Goal: Check status: Check status

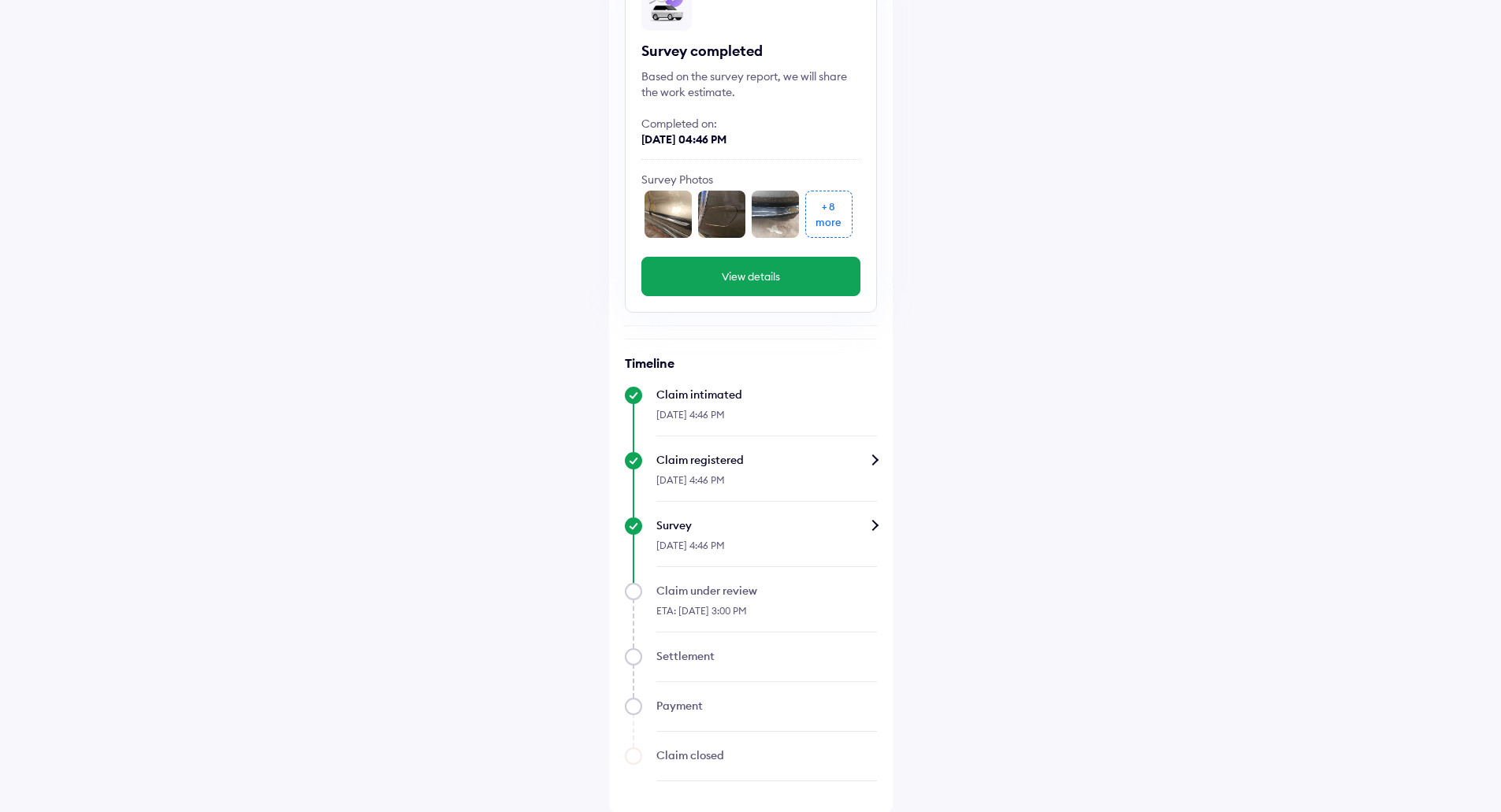
scroll to position [167, 0]
click at [762, 287] on button "View details" at bounding box center [751, 276] width 219 height 39
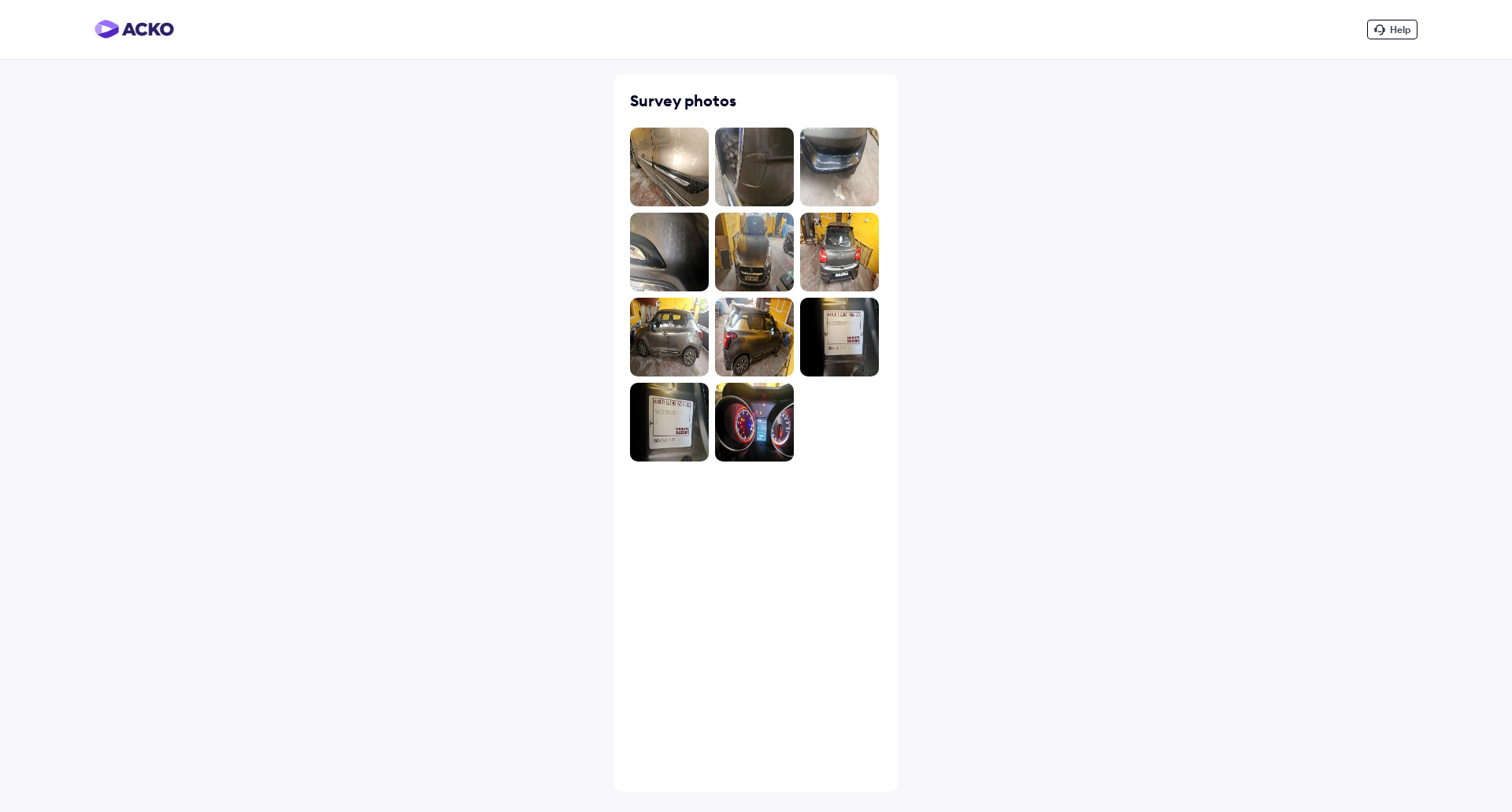
click at [696, 149] on img at bounding box center [669, 166] width 79 height 79
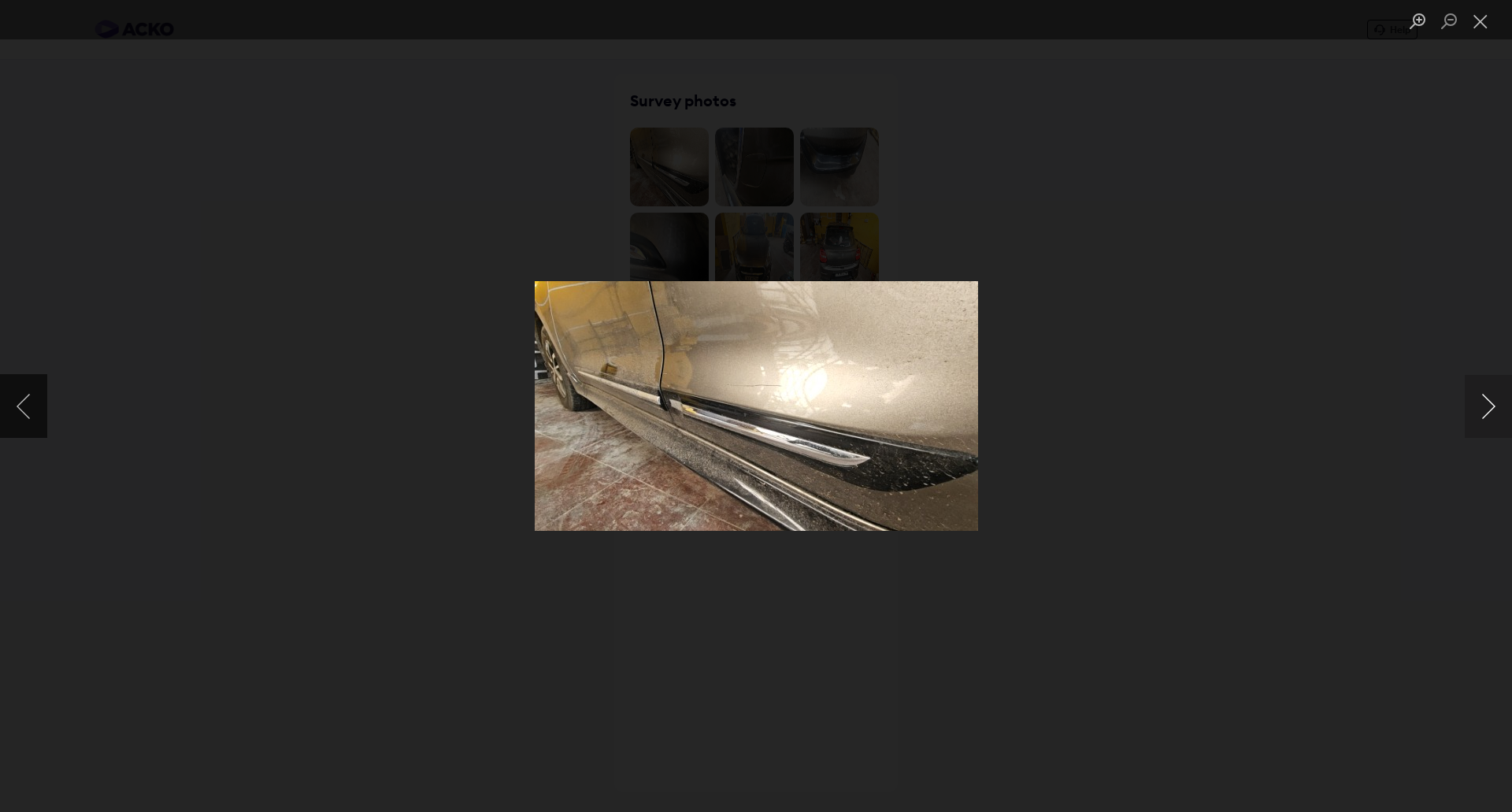
click at [1485, 412] on button "Next image" at bounding box center [1488, 407] width 47 height 63
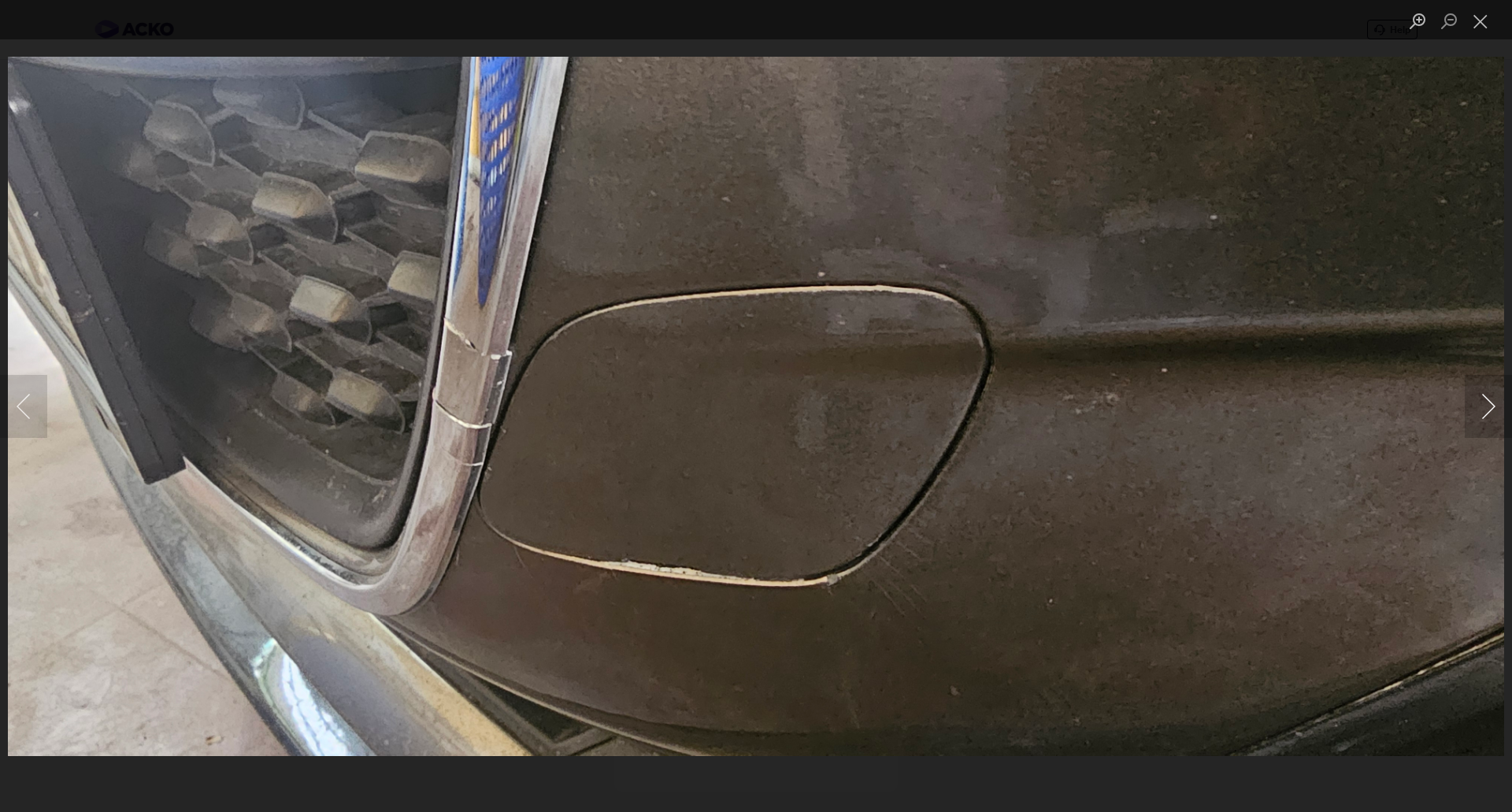
click at [1477, 404] on button "Next image" at bounding box center [1488, 407] width 47 height 63
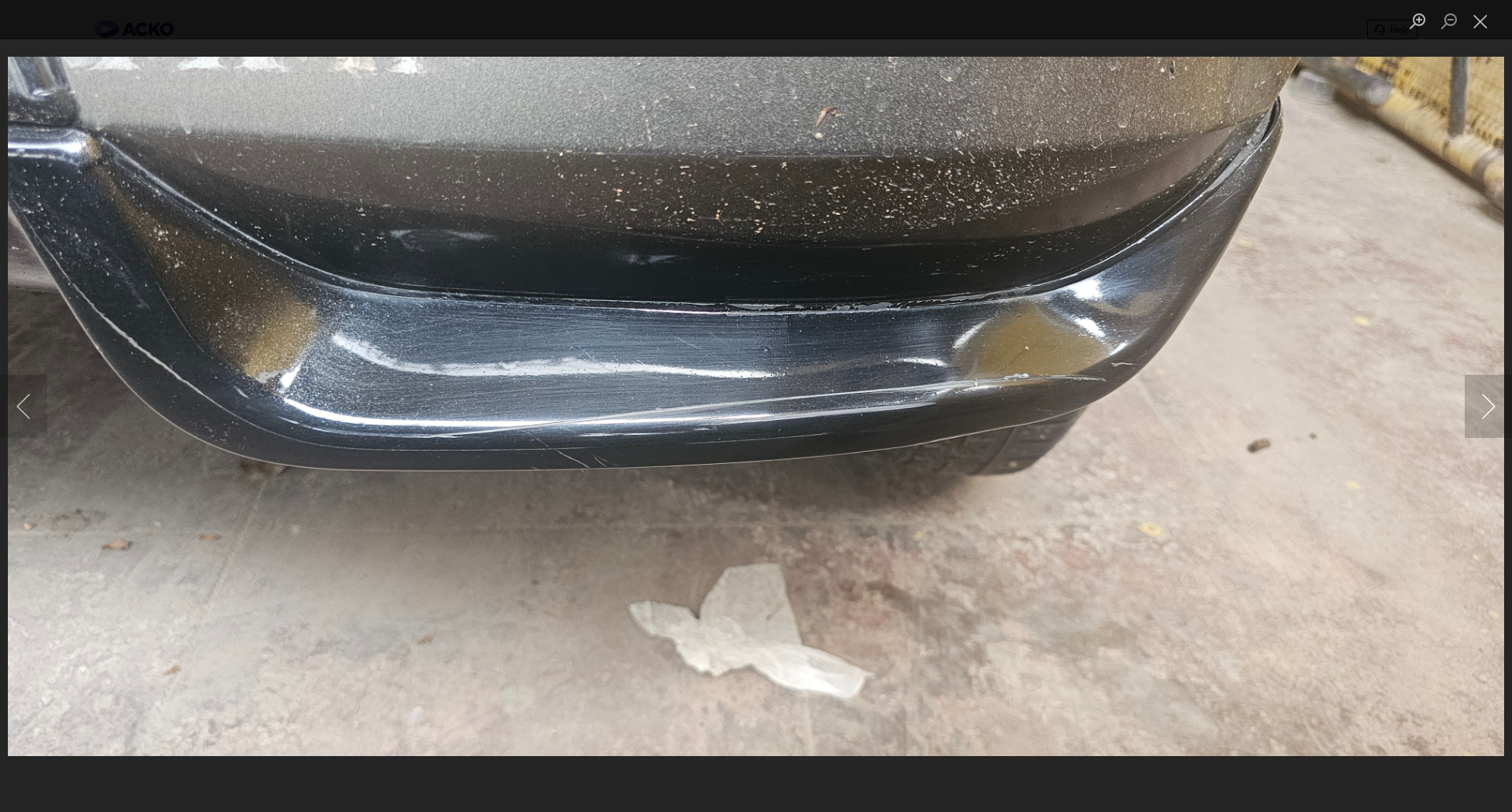
click at [1489, 404] on button "Next image" at bounding box center [1488, 407] width 47 height 63
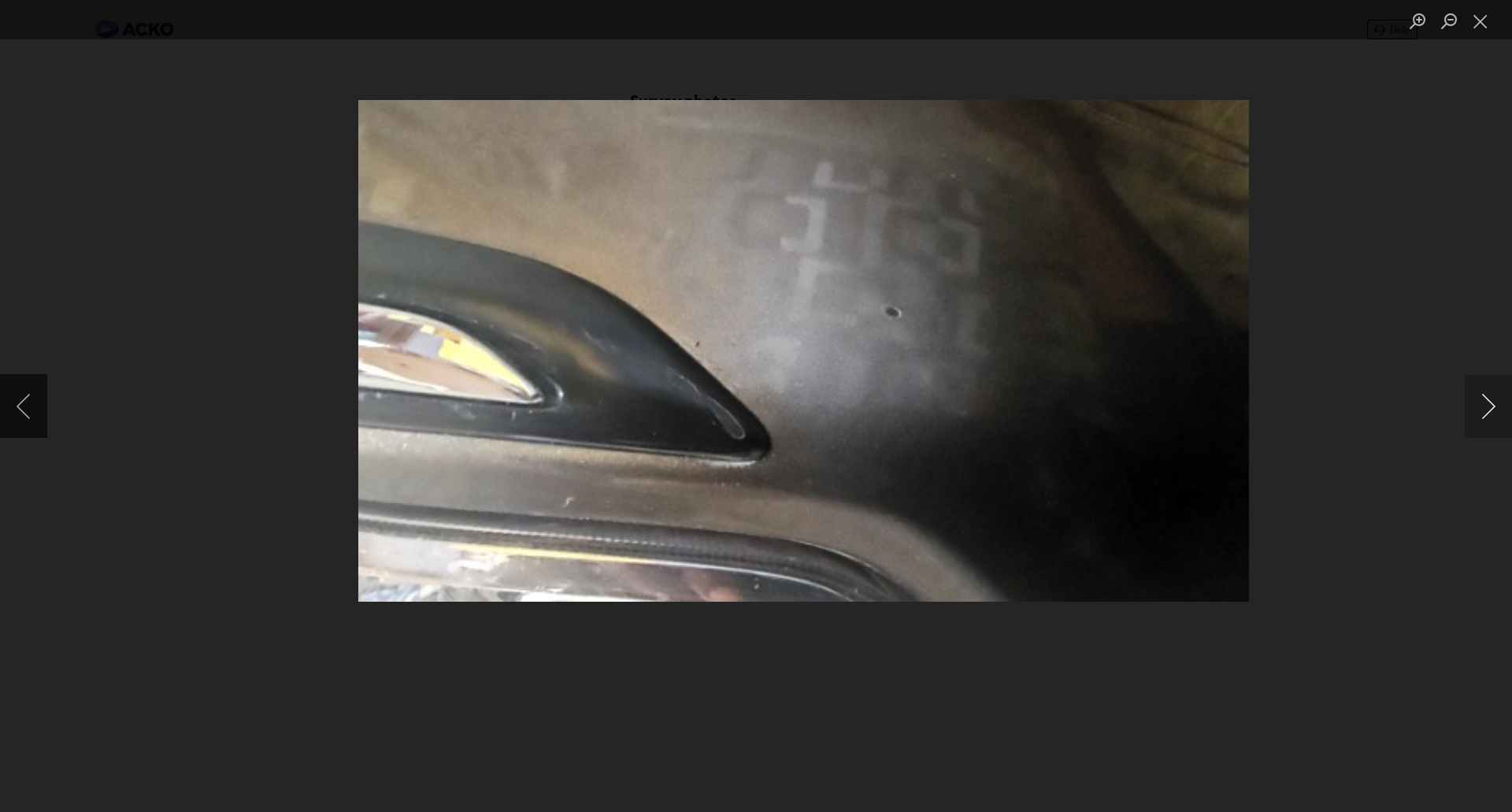
click at [1491, 400] on button "Next image" at bounding box center [1488, 407] width 47 height 63
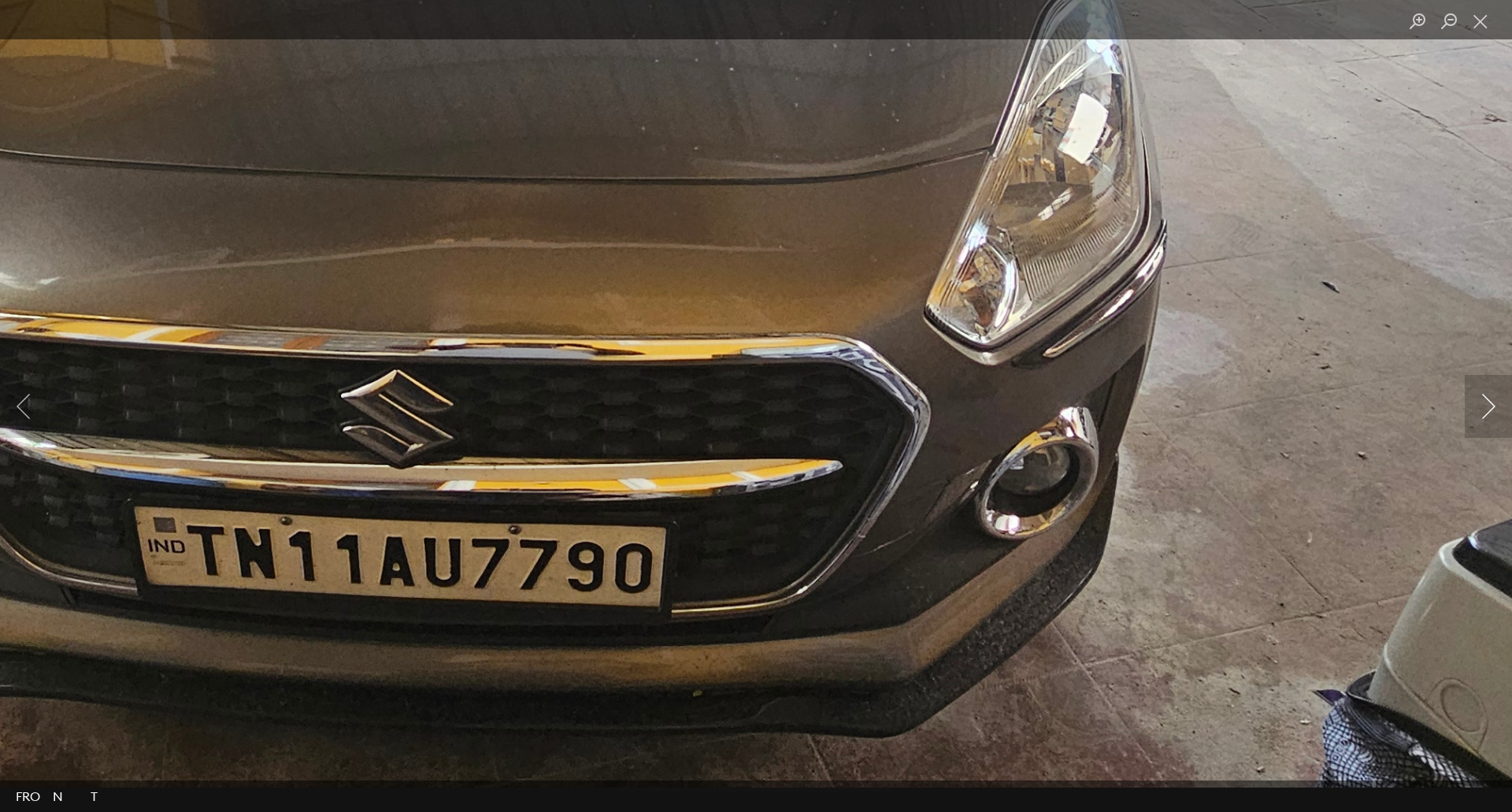
click at [1482, 405] on button "Next image" at bounding box center [1488, 407] width 47 height 63
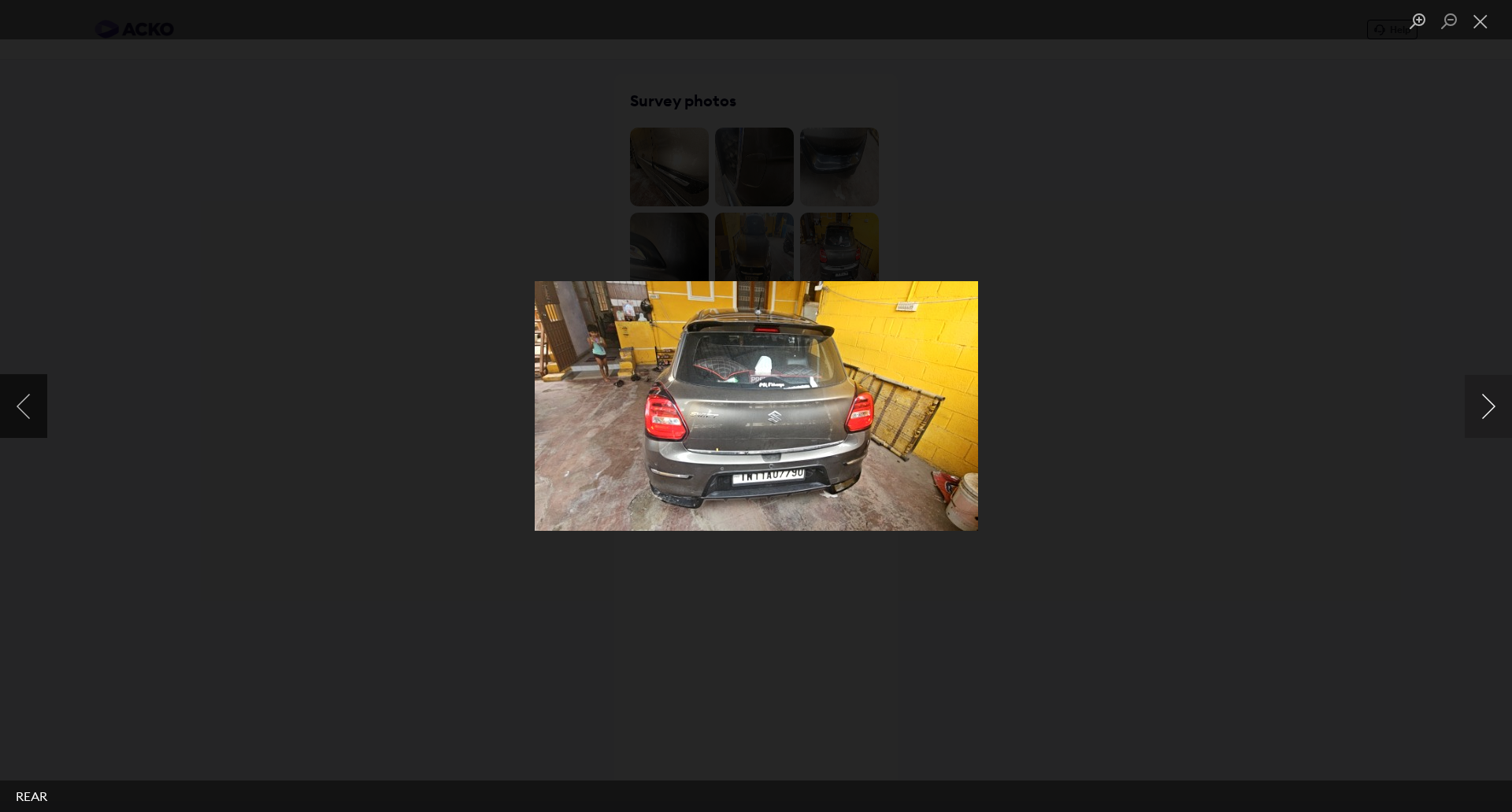
click at [1488, 407] on button "Next image" at bounding box center [1488, 407] width 47 height 63
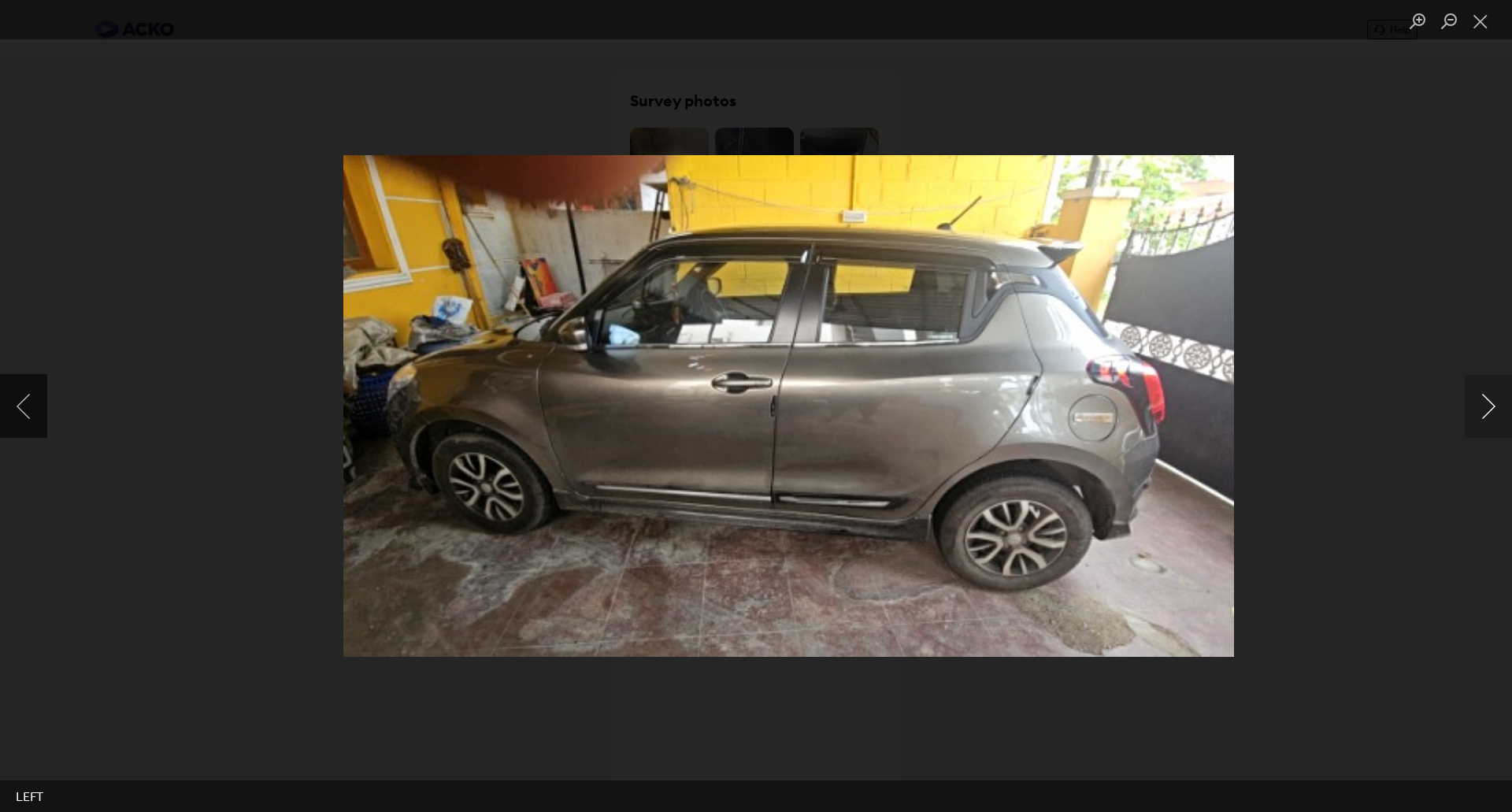
click at [1493, 412] on button "Next image" at bounding box center [1488, 407] width 47 height 63
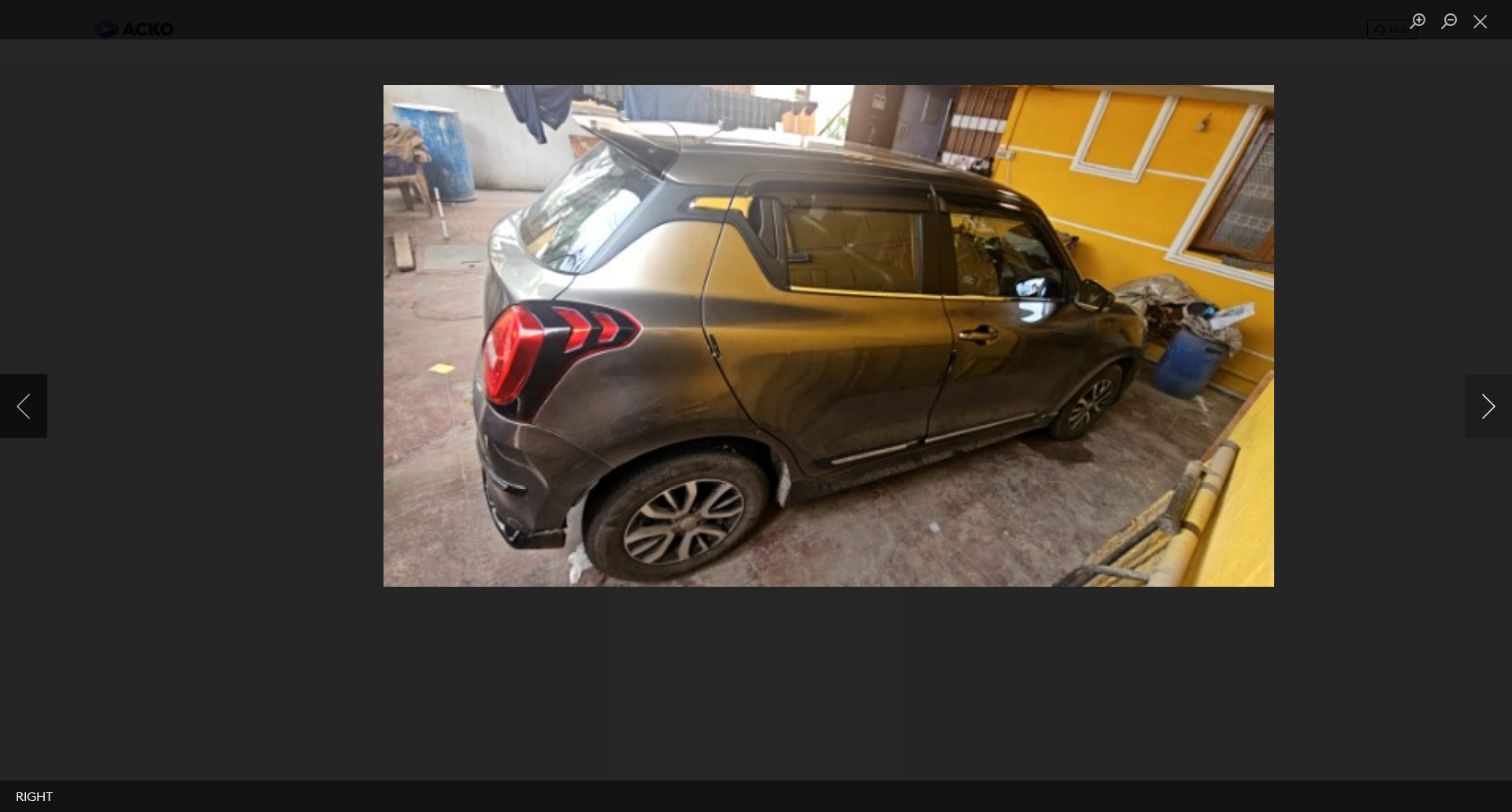
click at [1486, 399] on button "Next image" at bounding box center [1488, 407] width 47 height 63
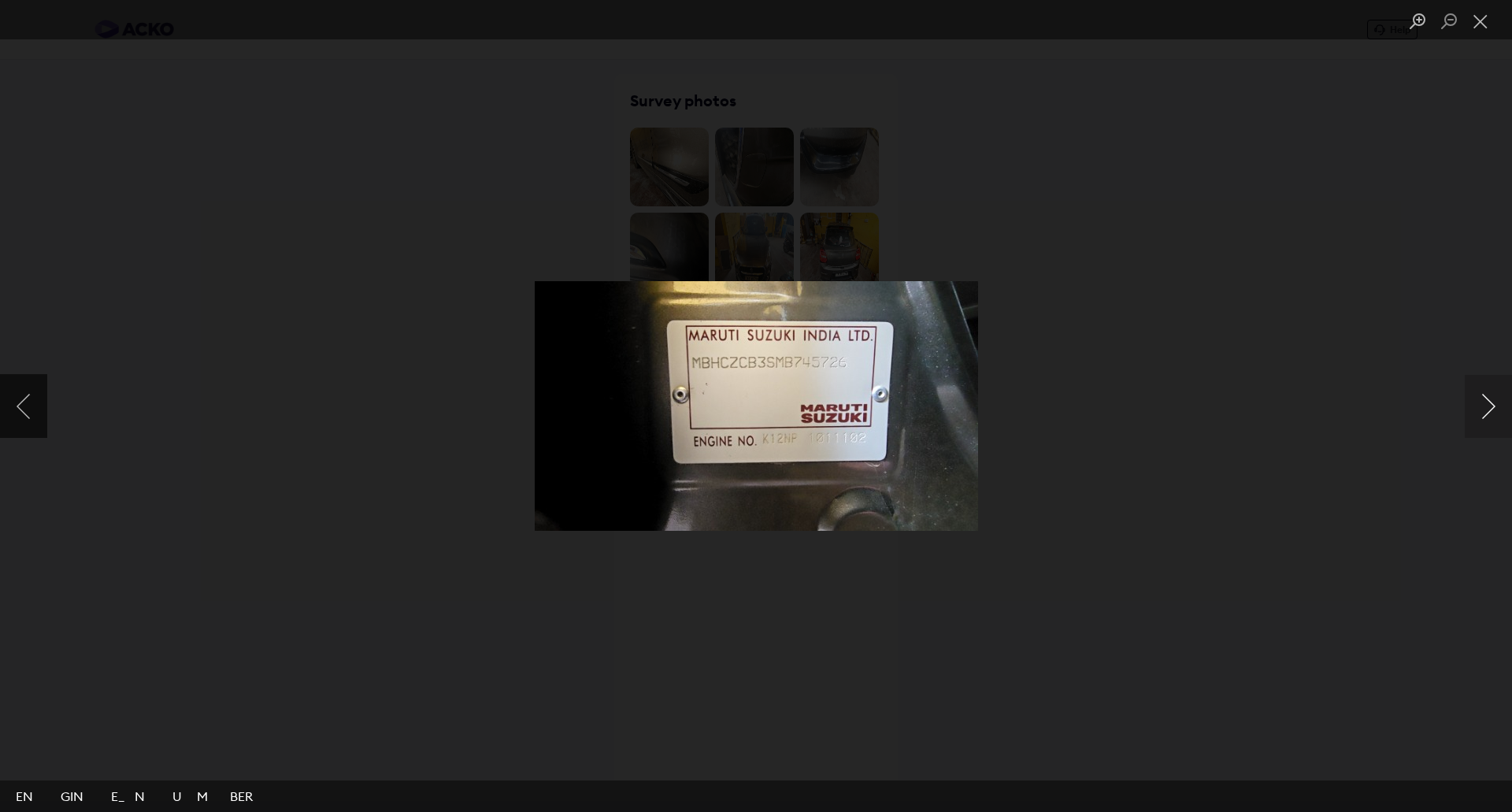
click at [1486, 399] on button "Next image" at bounding box center [1488, 407] width 47 height 63
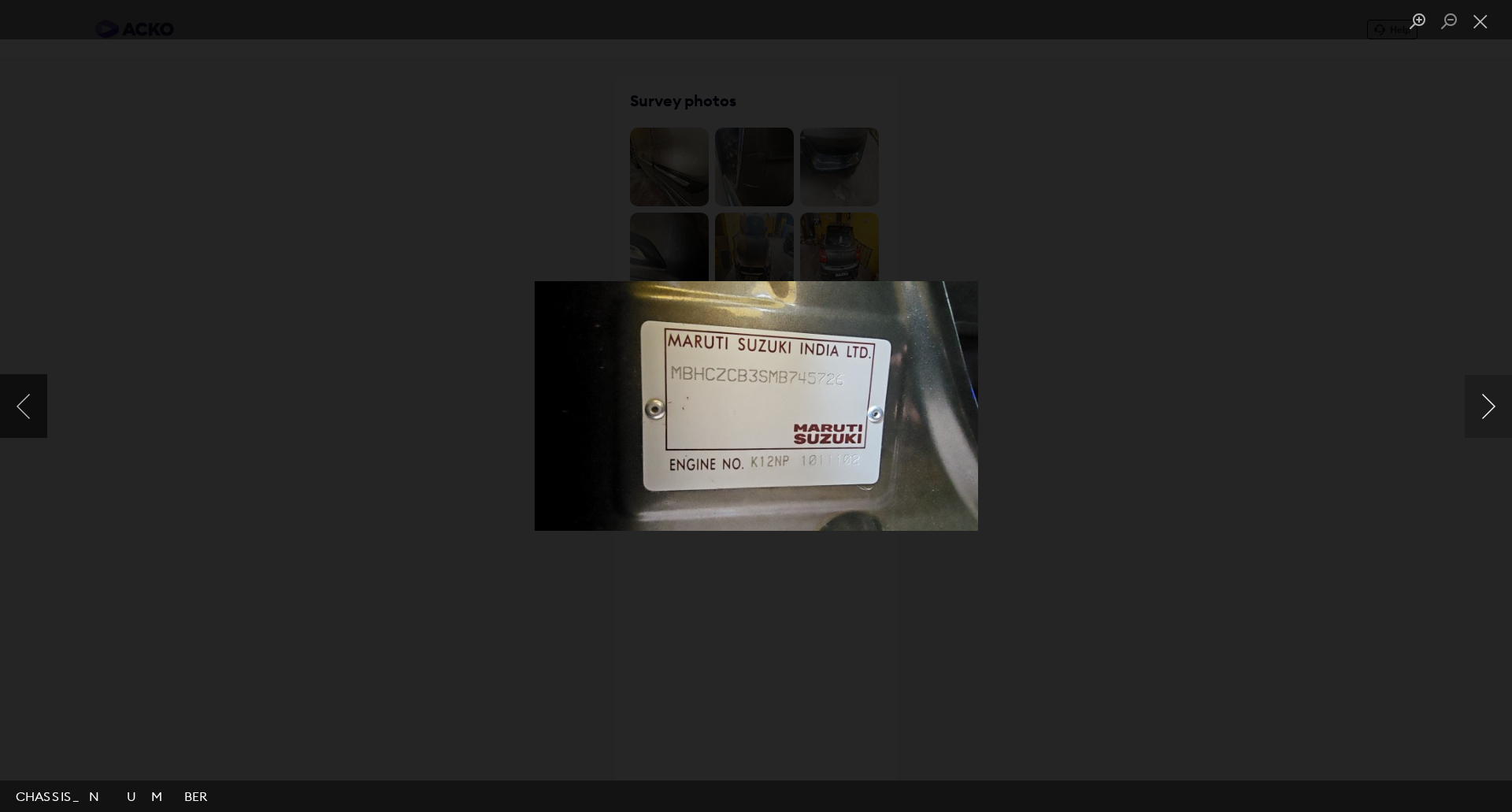
click at [1486, 399] on button "Next image" at bounding box center [1488, 407] width 47 height 63
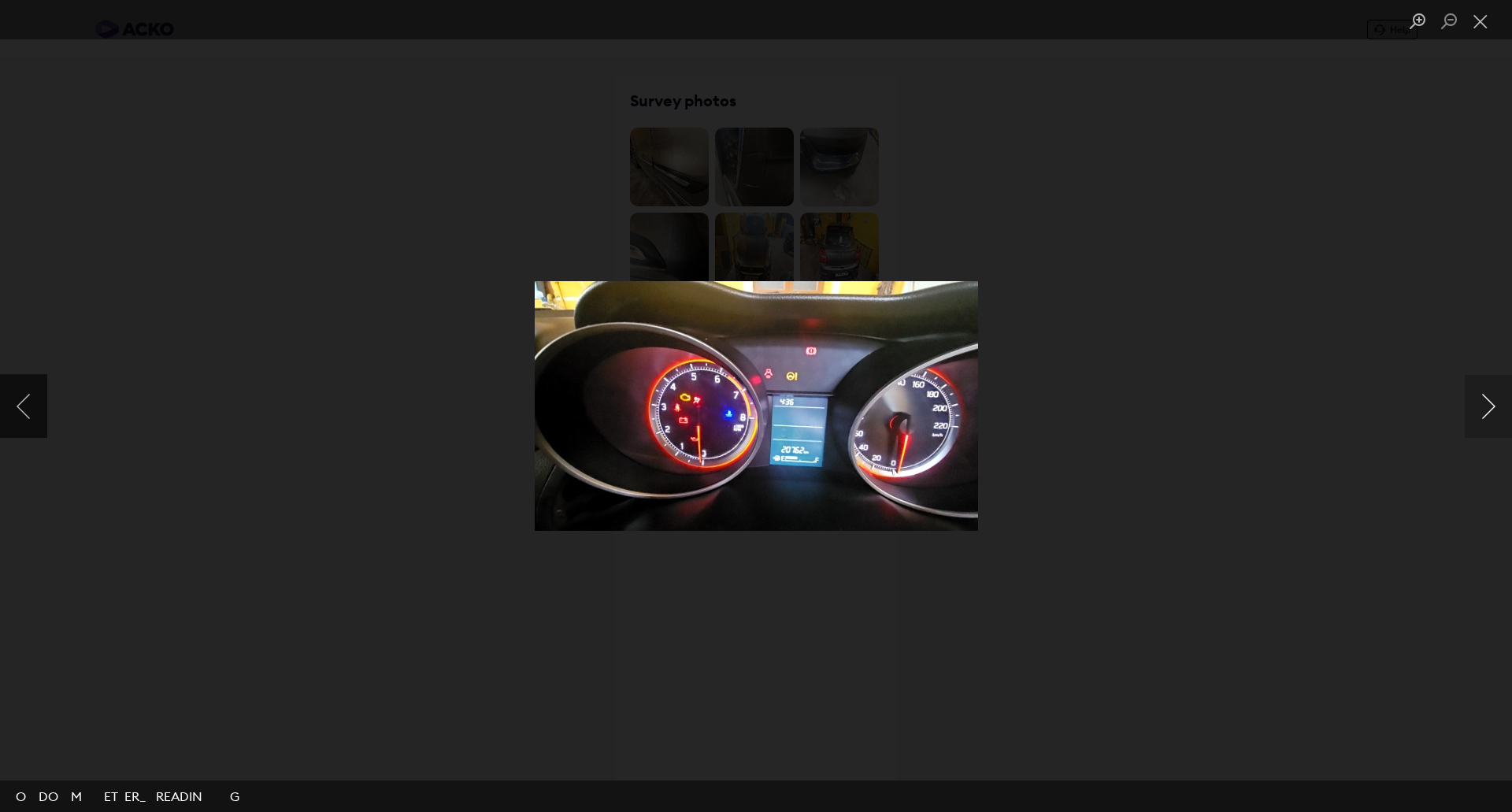
click at [1476, 412] on button "Next image" at bounding box center [1488, 407] width 47 height 63
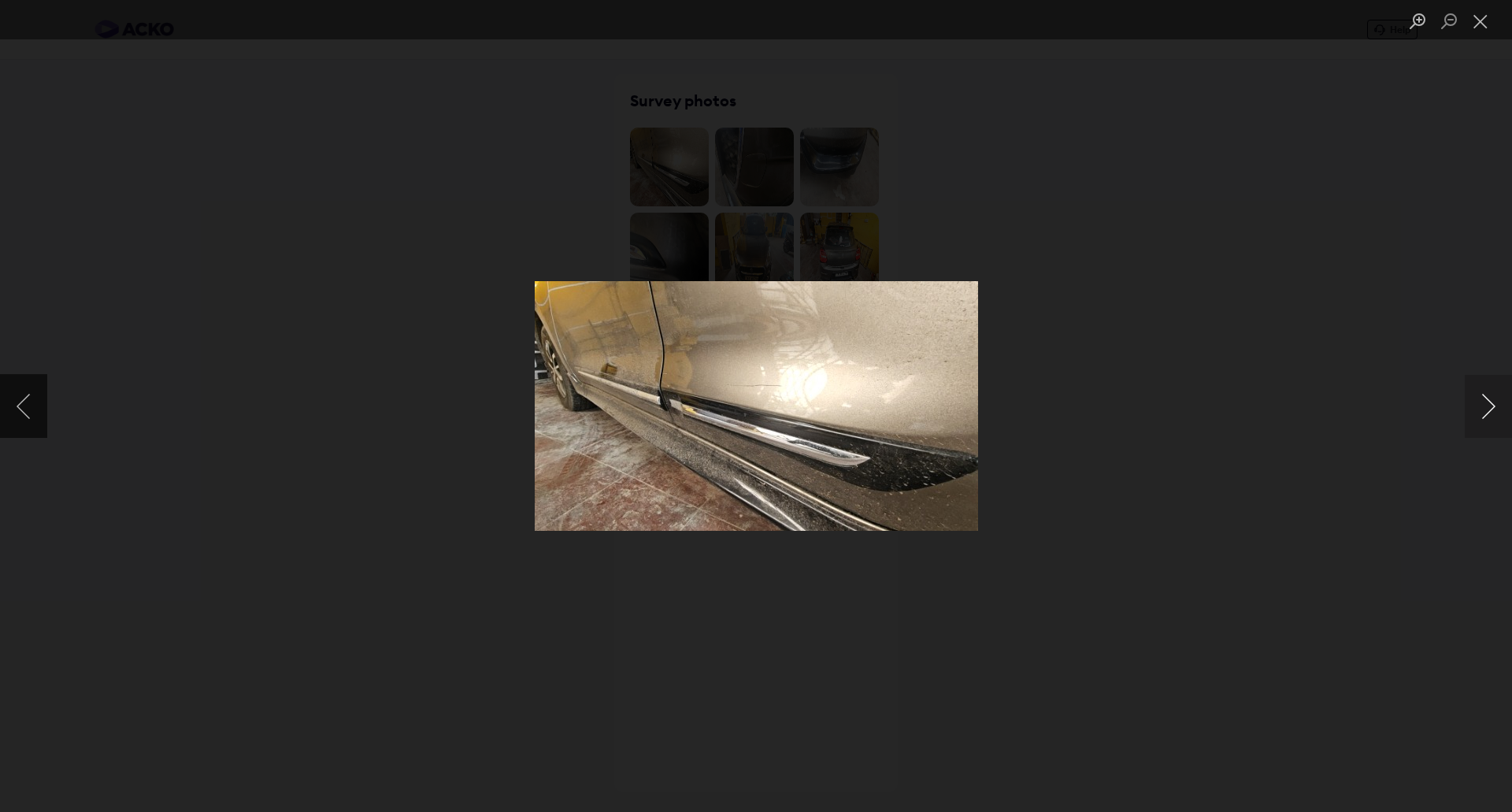
click at [1476, 412] on button "Next image" at bounding box center [1488, 407] width 47 height 63
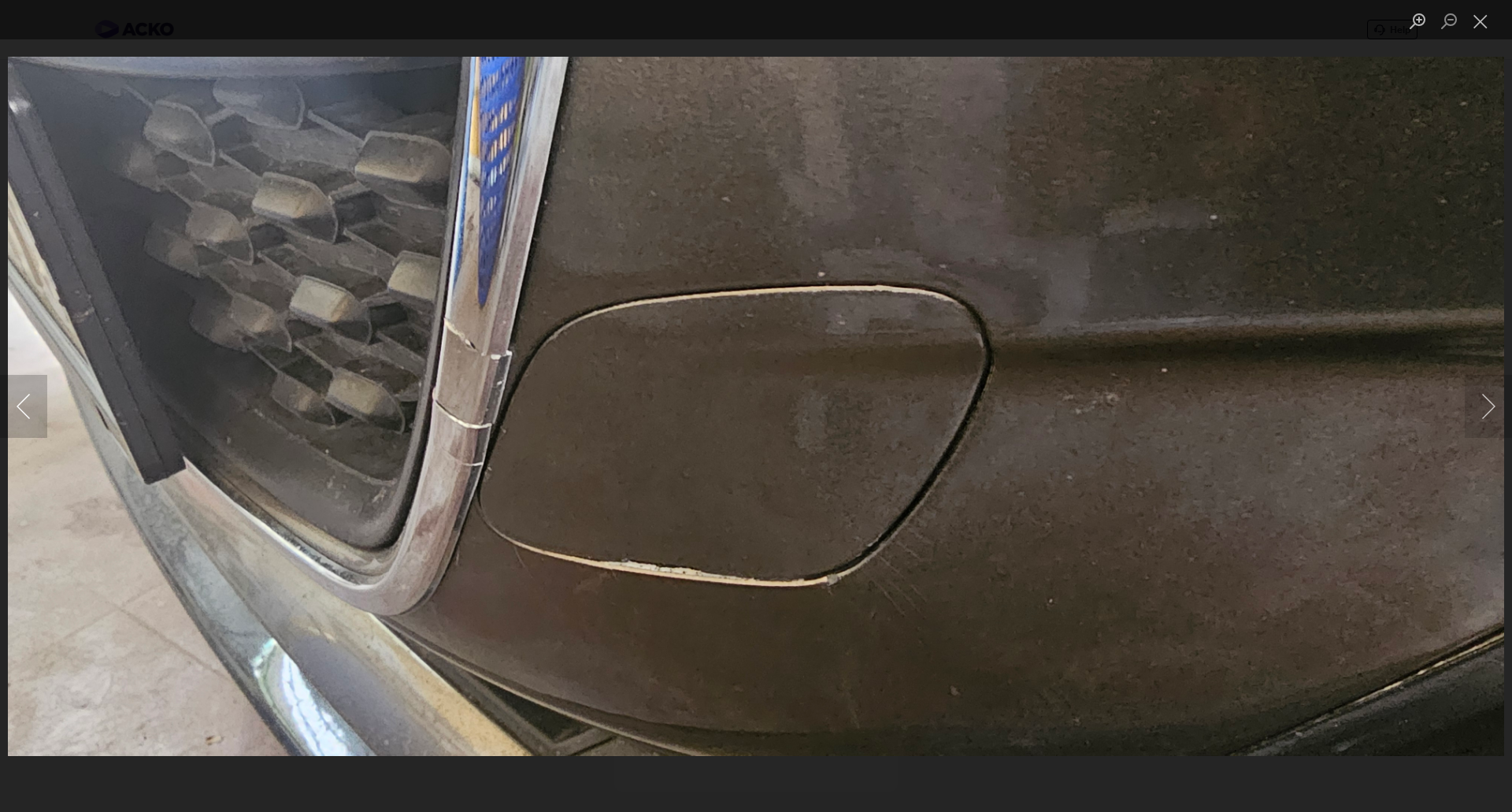
click at [28, 414] on button "Previous image" at bounding box center [23, 407] width 47 height 63
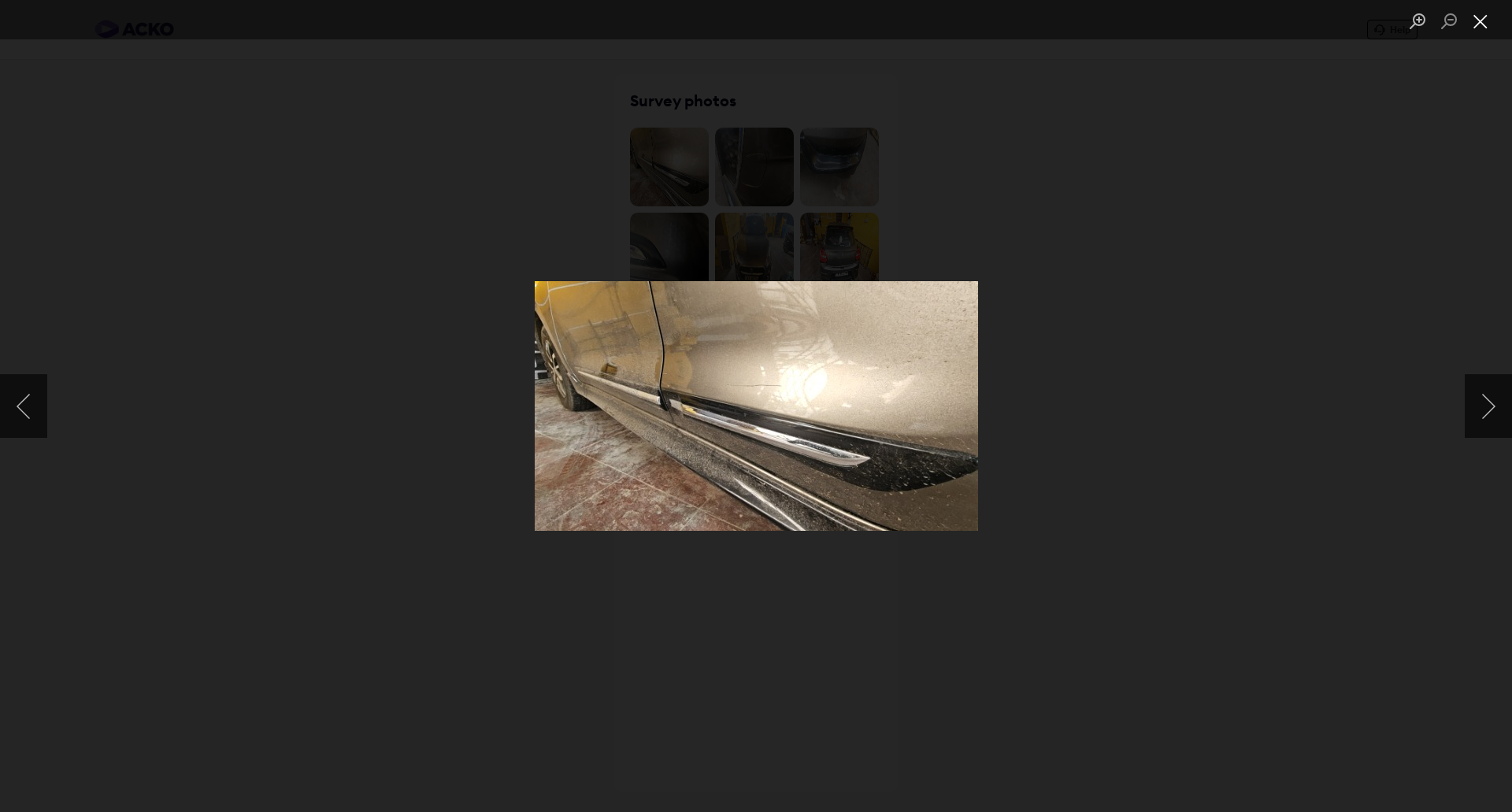
click at [1476, 18] on button "Close lightbox" at bounding box center [1480, 21] width 32 height 28
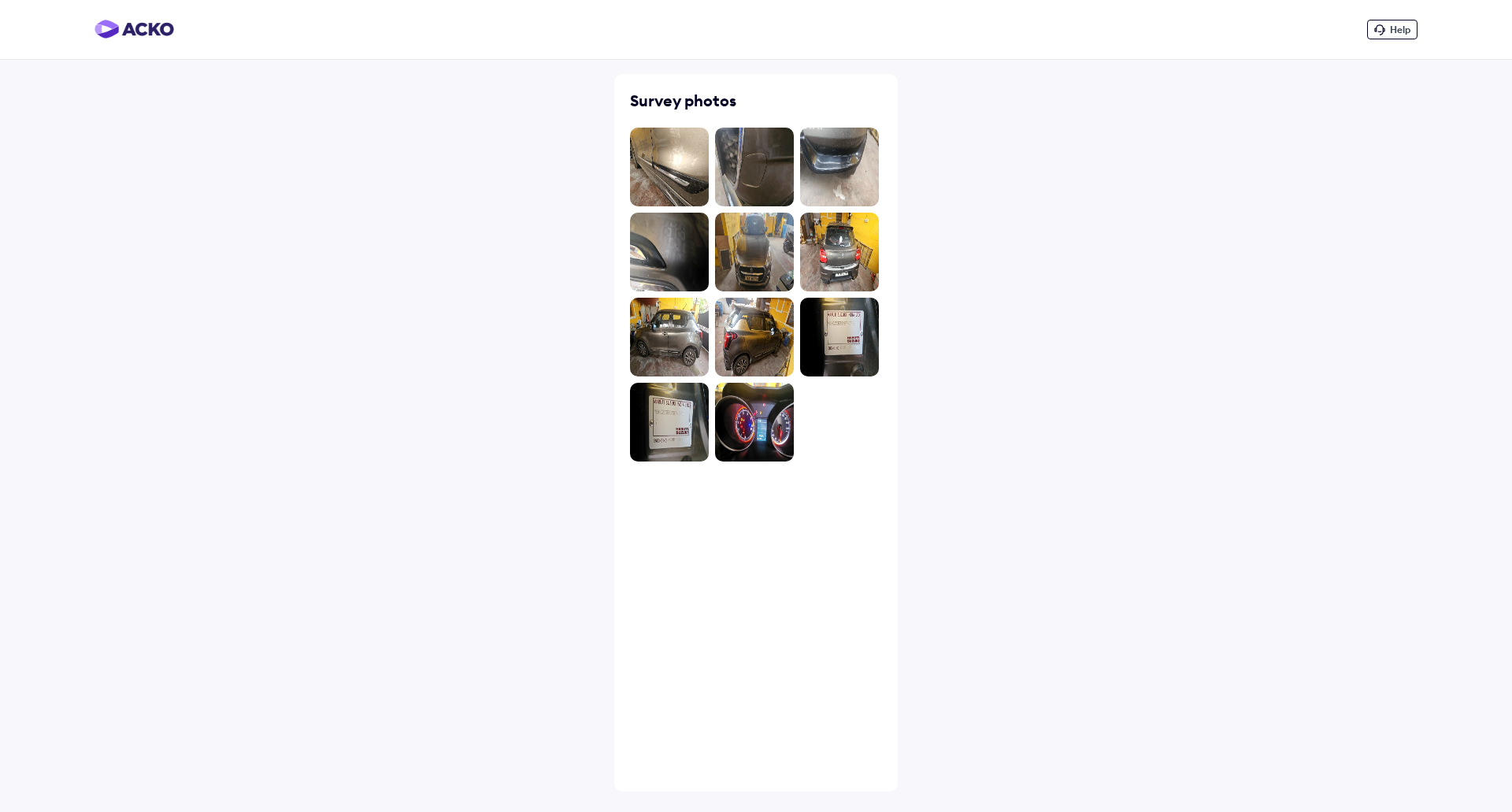
click at [152, 32] on img at bounding box center [135, 29] width 80 height 19
